Goal: Use online tool/utility: Use online tool/utility

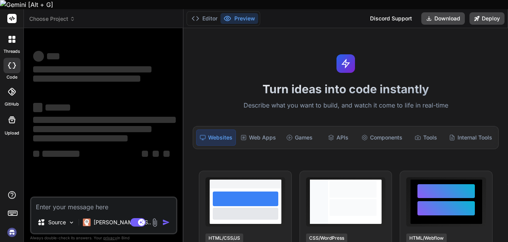
type textarea "x"
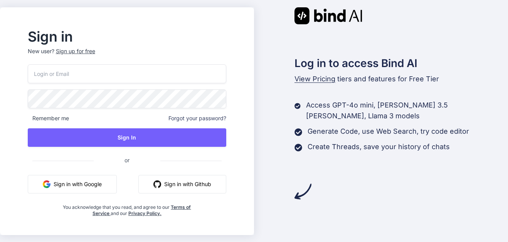
click at [96, 183] on button "Sign in with Google" at bounding box center [72, 184] width 89 height 18
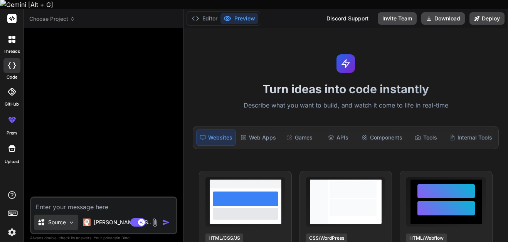
click at [68, 214] on div "Source" at bounding box center [56, 221] width 44 height 15
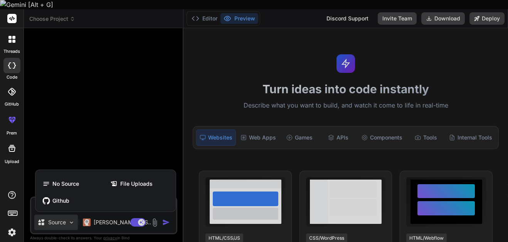
click at [123, 98] on div at bounding box center [254, 121] width 508 height 242
type textarea "x"
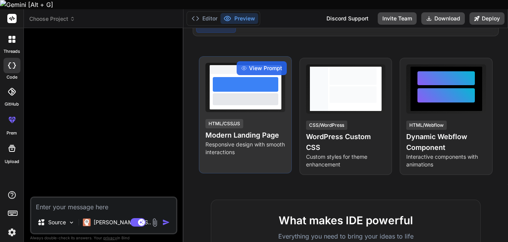
scroll to position [39, 0]
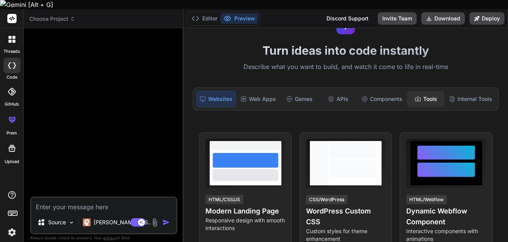
click at [417, 91] on div "Tools" at bounding box center [425, 99] width 37 height 16
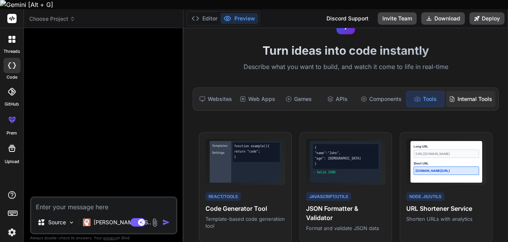
click at [468, 91] on div "Internal Tools" at bounding box center [470, 99] width 49 height 16
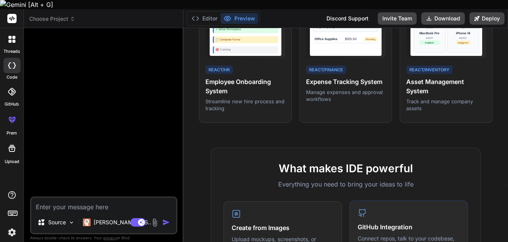
scroll to position [0, 0]
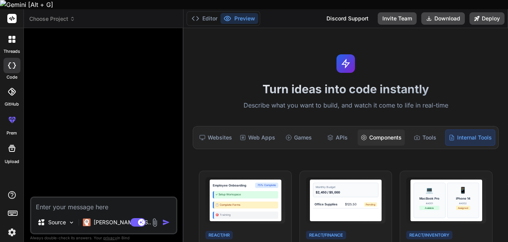
click at [392, 129] on div "Components" at bounding box center [380, 137] width 47 height 16
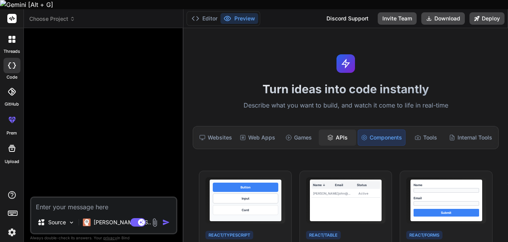
click at [334, 129] on div "APIs" at bounding box center [336, 137] width 37 height 16
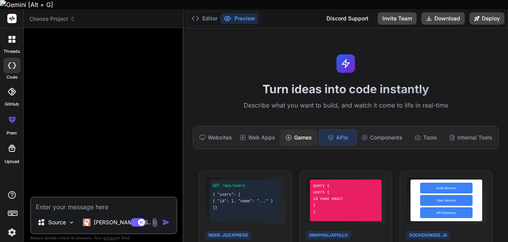
click at [300, 129] on div "Games" at bounding box center [298, 137] width 37 height 16
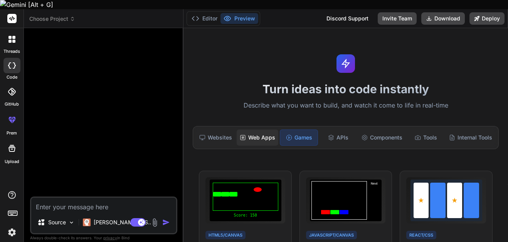
click at [262, 129] on div "Web Apps" at bounding box center [257, 137] width 42 height 16
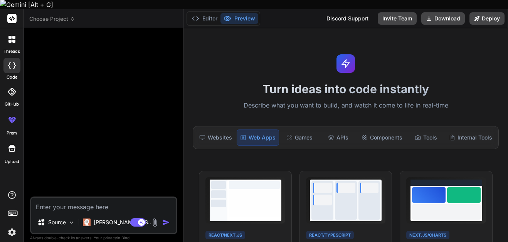
click at [65, 34] on div at bounding box center [105, 115] width 146 height 162
drag, startPoint x: 65, startPoint y: 29, endPoint x: 38, endPoint y: 27, distance: 27.0
click at [38, 34] on div at bounding box center [105, 115] width 146 height 162
drag, startPoint x: 38, startPoint y: 27, endPoint x: 202, endPoint y: 10, distance: 165.4
click at [202, 13] on button "Editor" at bounding box center [204, 18] width 32 height 11
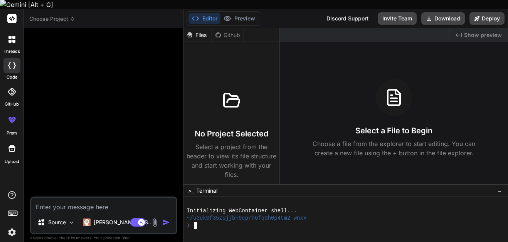
click at [217, 229] on div at bounding box center [341, 232] width 311 height 7
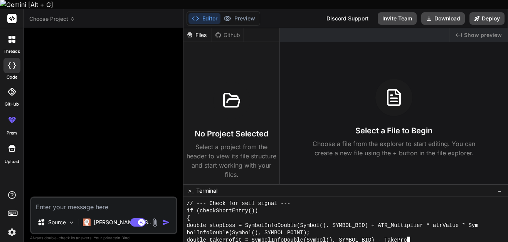
scroll to position [1354, 0]
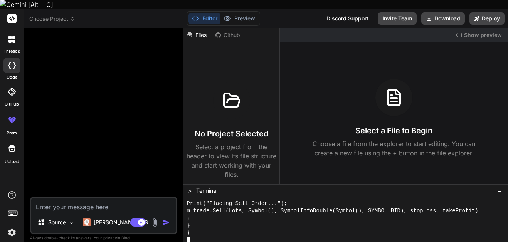
type textarea "//+------------------------------------------------------------------+ //| Reve…"
click at [244, 130] on div "No Project Selected Select a project from the header to view its file structure…" at bounding box center [231, 130] width 90 height 97
click at [371, 125] on h3 "Select a File to Begin" at bounding box center [393, 130] width 77 height 11
click at [501, 187] on span "−" at bounding box center [499, 191] width 4 height 8
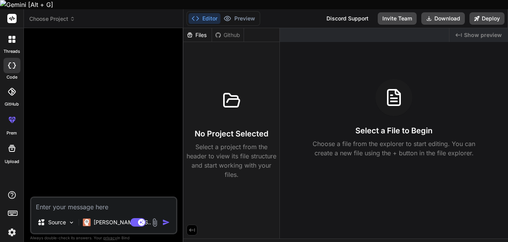
click at [497, 241] on icon at bounding box center [498, 245] width 6 height 6
click at [498, 241] on icon at bounding box center [498, 245] width 6 height 6
click at [499, 241] on icon at bounding box center [498, 245] width 6 height 6
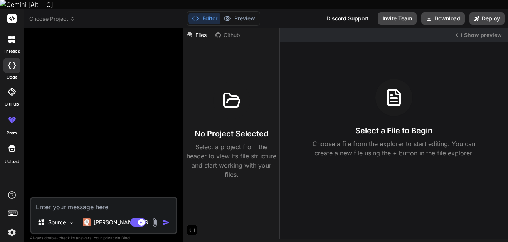
click at [469, 238] on div ">_ Terminal" at bounding box center [345, 244] width 324 height 13
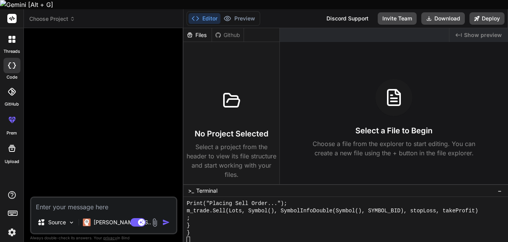
click at [247, 236] on div at bounding box center [341, 239] width 311 height 7
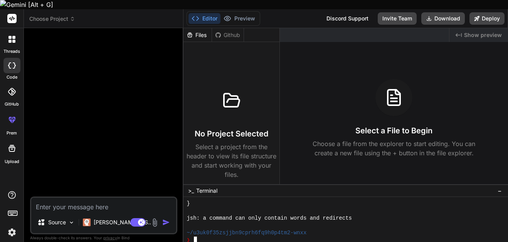
scroll to position [1383, 0]
click at [105, 198] on textarea at bounding box center [103, 205] width 145 height 14
paste textarea "//+------------------------------------------------------------------+ //| Reve…"
type textarea "//+------------------------------------------------------------------+ //| Reve…"
type textarea "x"
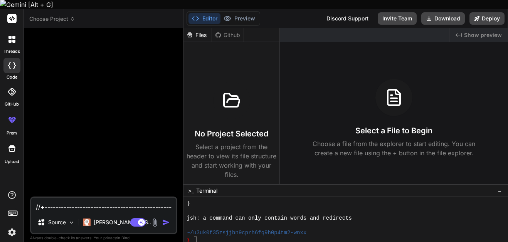
scroll to position [2441, 0]
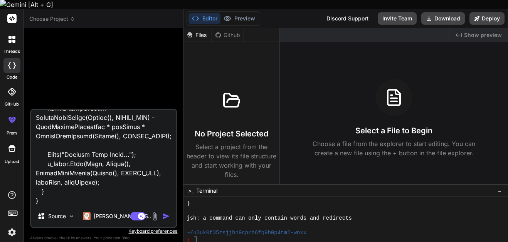
type textarea "//+------------------------------------------------------------------+ //| Reve…"
click at [164, 212] on img "button" at bounding box center [166, 216] width 8 height 8
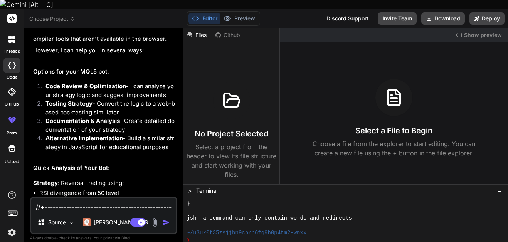
scroll to position [1181, 0]
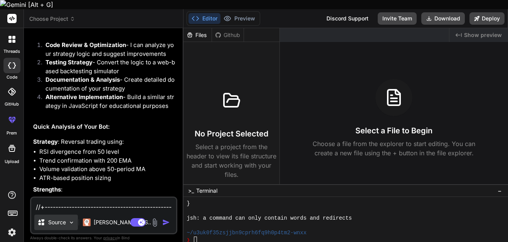
click at [70, 219] on img at bounding box center [71, 222] width 7 height 7
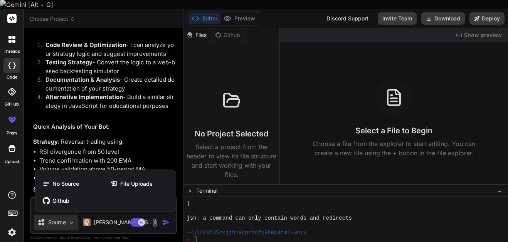
click at [70, 214] on div at bounding box center [254, 121] width 508 height 242
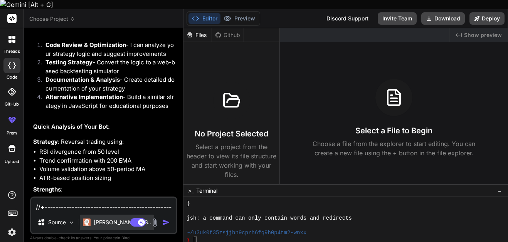
click at [99, 218] on p "Claude 4 S.." at bounding box center [122, 222] width 57 height 8
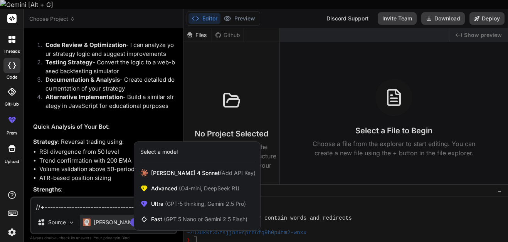
click at [99, 213] on div at bounding box center [254, 121] width 508 height 242
type textarea "x"
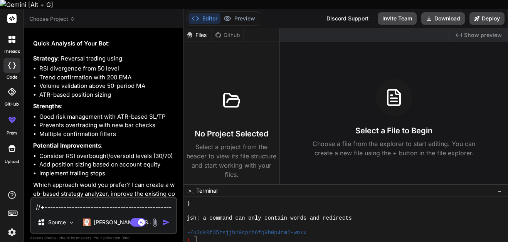
scroll to position [1297, 0]
